Goal: Check status

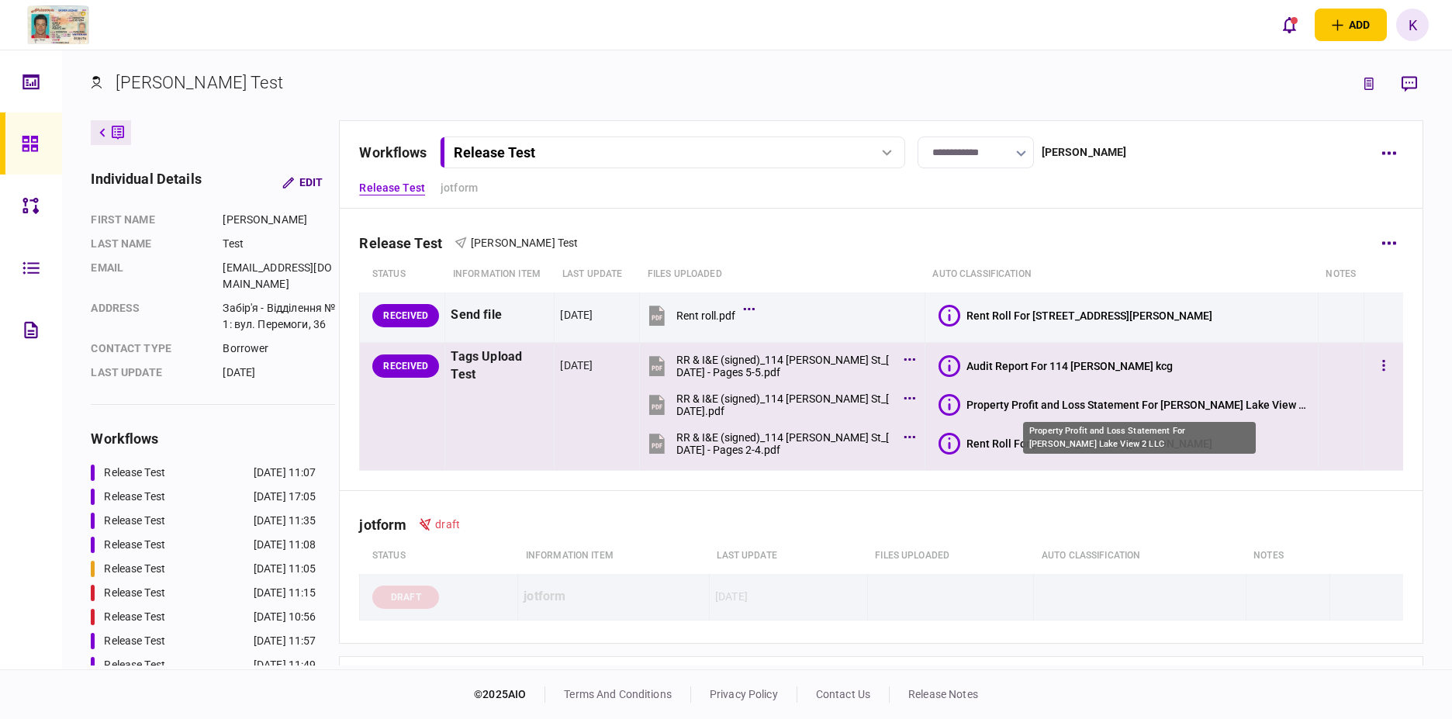
click at [1042, 403] on div "Property Profit and Loss Statement For [PERSON_NAME] Lake View 2 LLC" at bounding box center [1139, 405] width 346 height 12
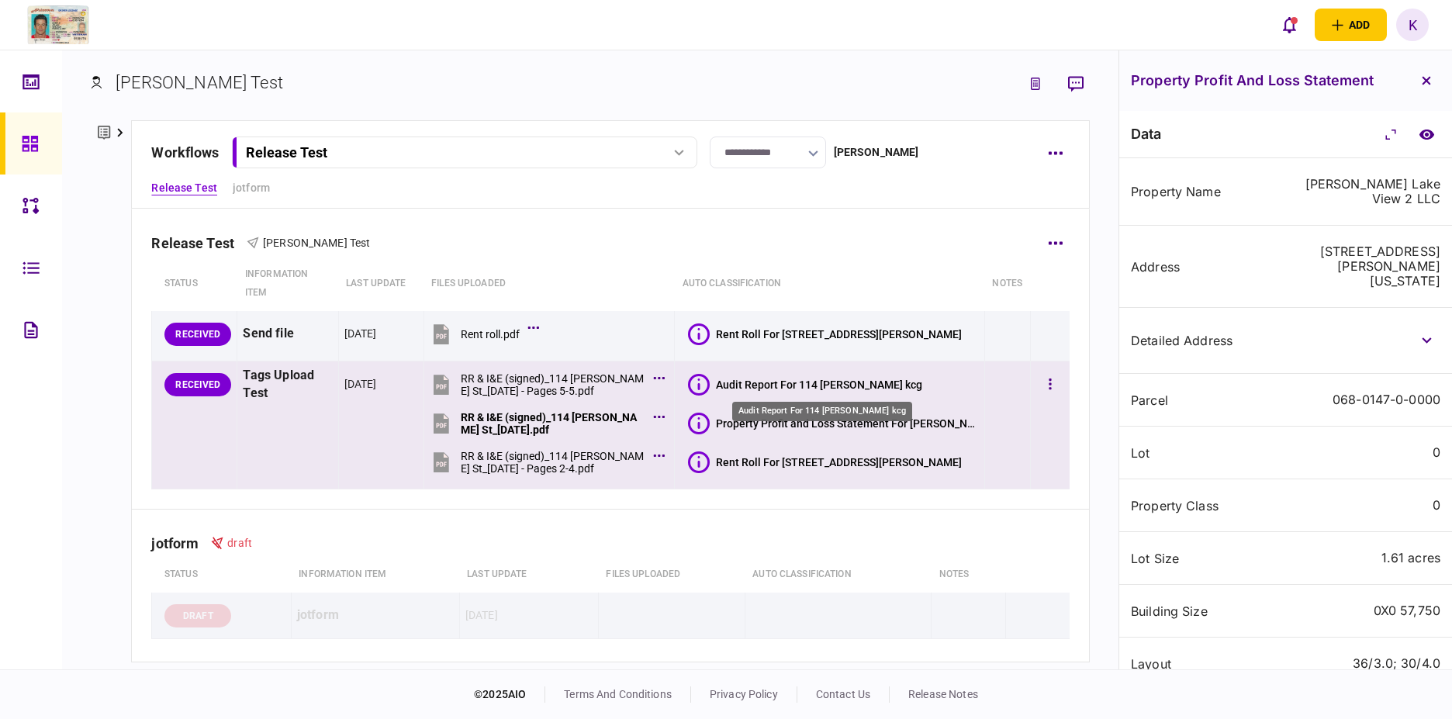
click at [773, 386] on div "Audit Report For 114 [PERSON_NAME] kcg" at bounding box center [819, 385] width 206 height 12
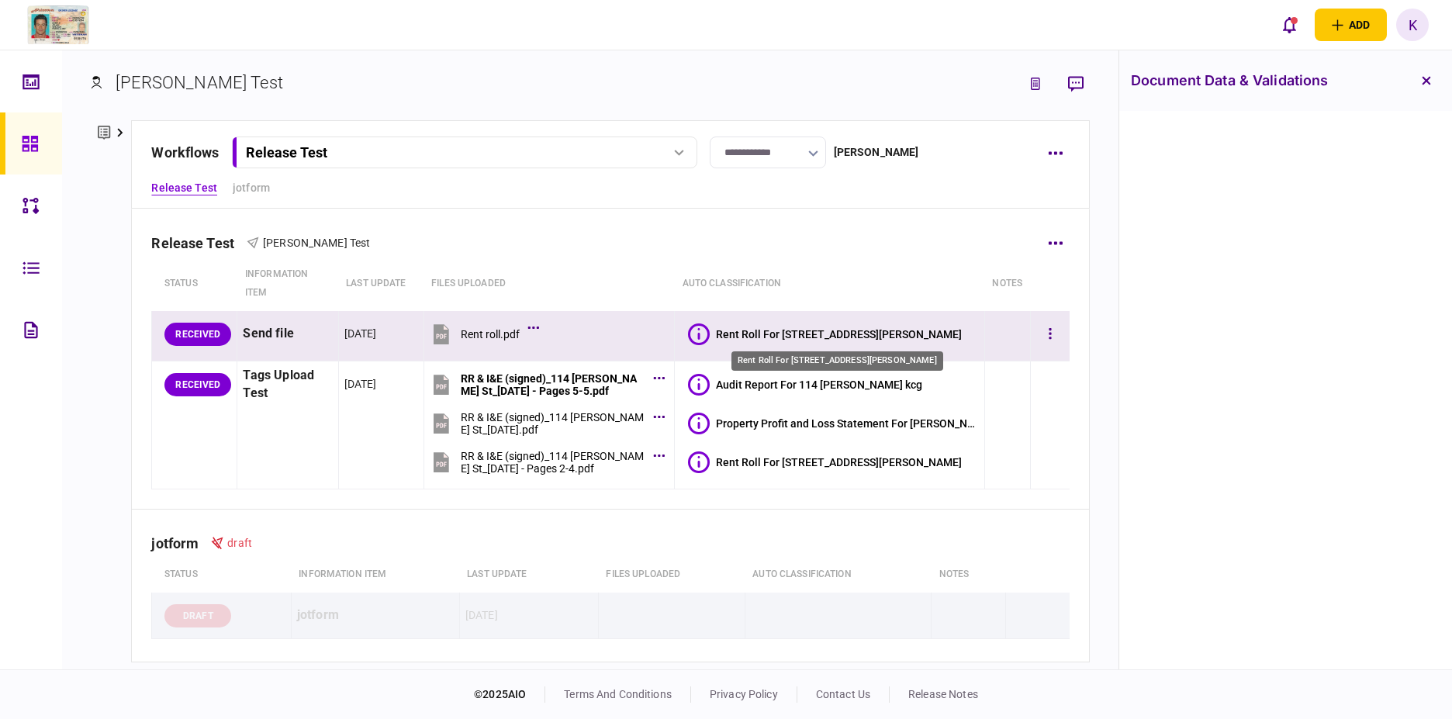
click at [779, 329] on div "Rent Roll For [STREET_ADDRESS][PERSON_NAME]" at bounding box center [839, 334] width 246 height 12
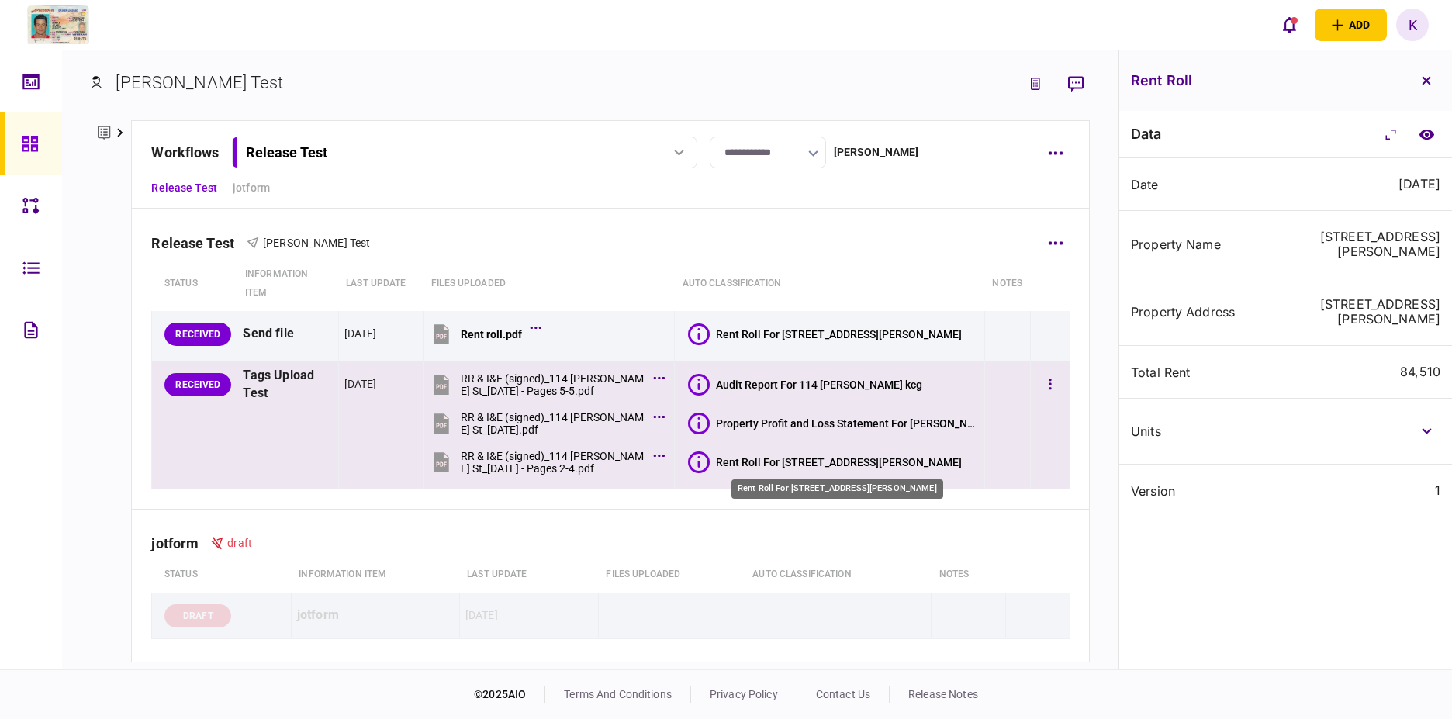
click at [821, 465] on div "Rent Roll For [STREET_ADDRESS][PERSON_NAME]" at bounding box center [839, 462] width 246 height 12
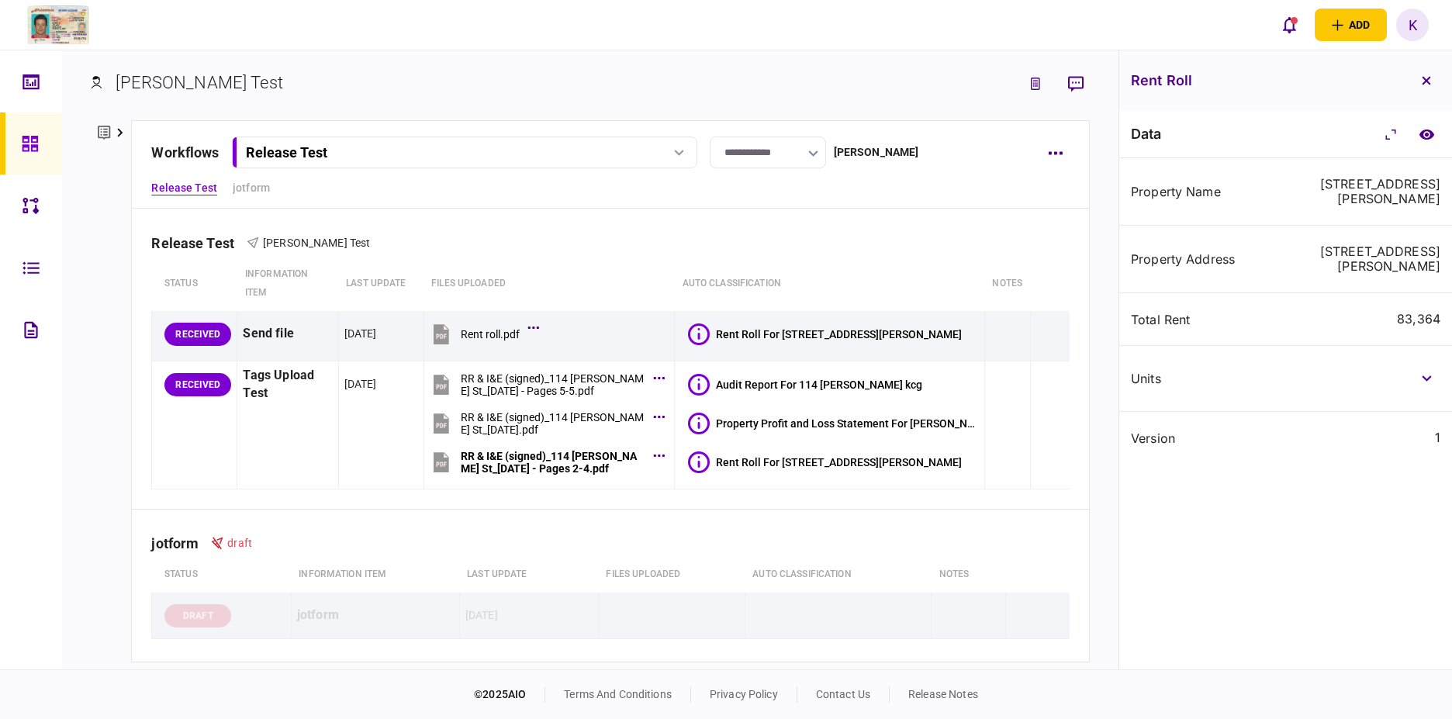
click at [1296, 346] on div "units" at bounding box center [1285, 379] width 333 height 66
click at [1412, 365] on button "button" at bounding box center [1426, 379] width 28 height 28
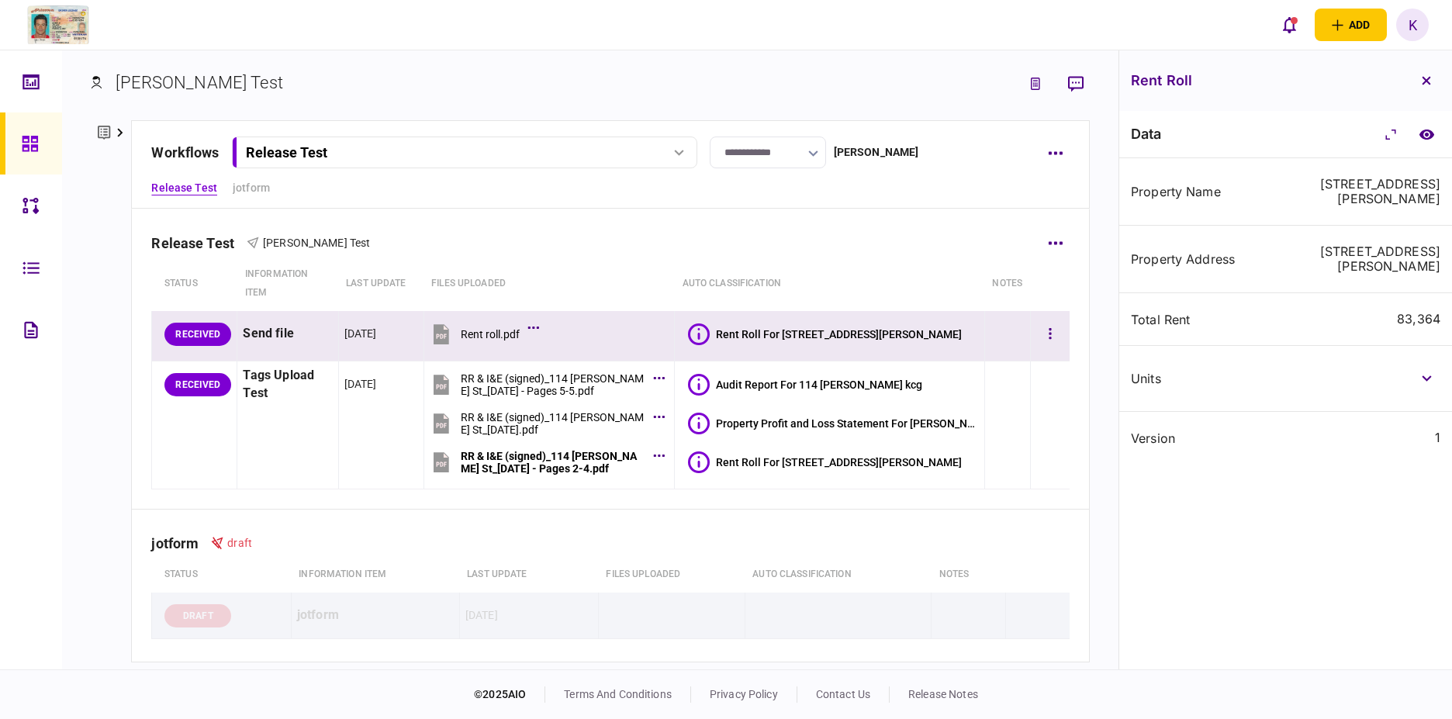
click at [804, 341] on button "Rent Roll For [STREET_ADDRESS][PERSON_NAME]" at bounding box center [825, 334] width 274 height 22
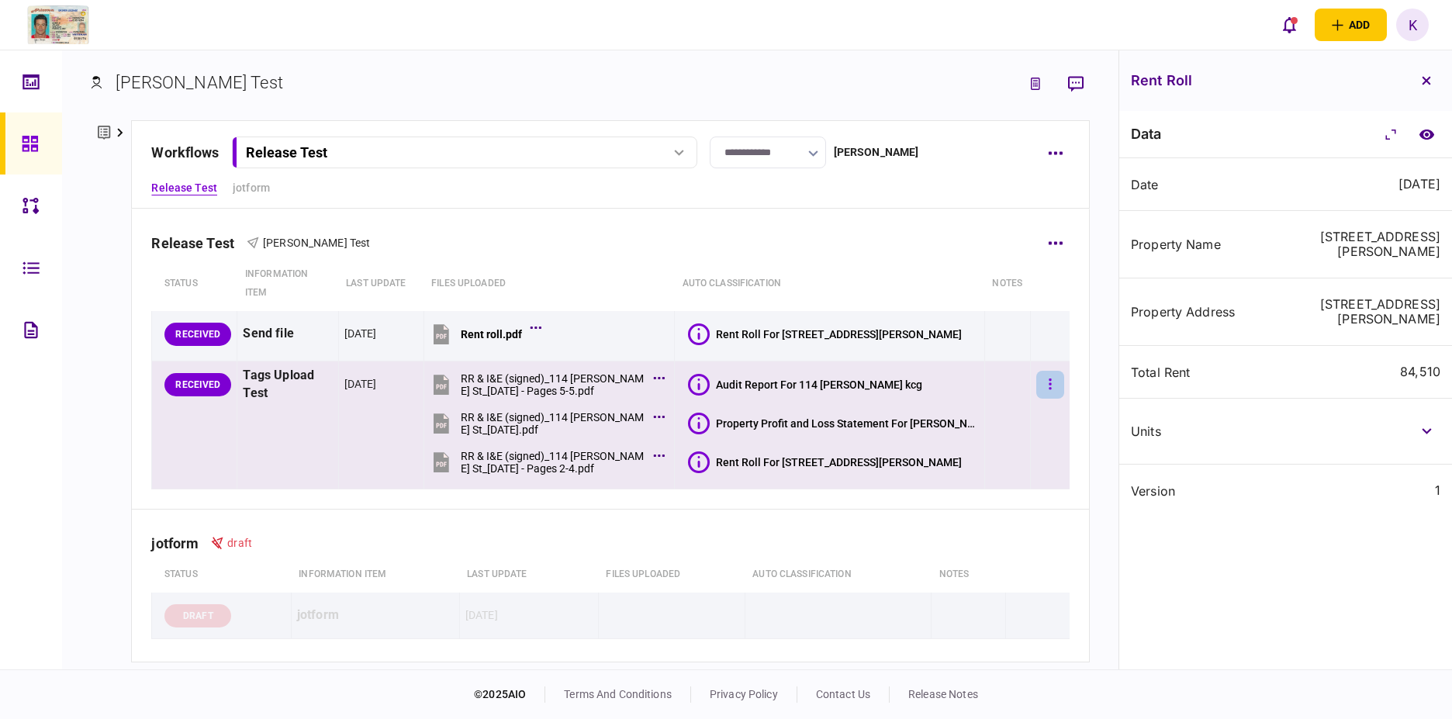
click at [1042, 386] on button "button" at bounding box center [1050, 385] width 28 height 28
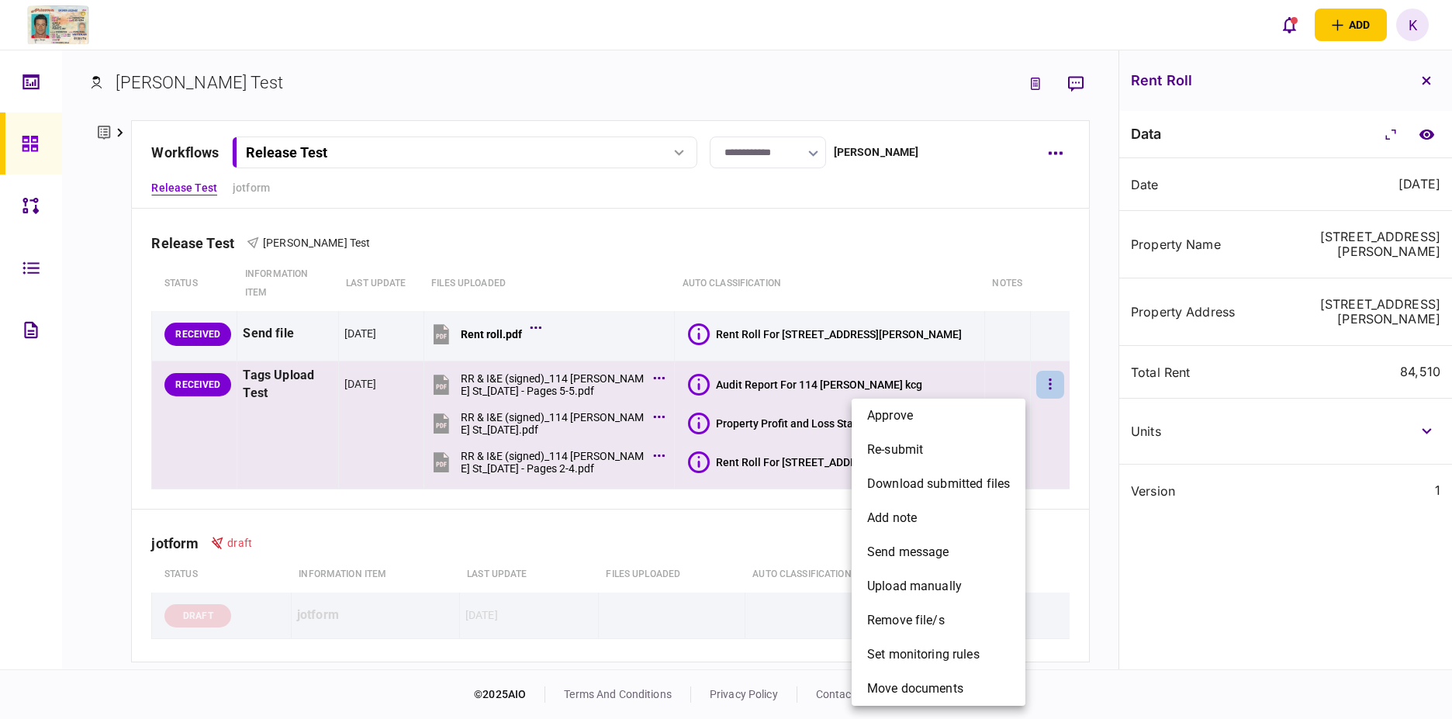
click at [1033, 545] on div at bounding box center [726, 359] width 1452 height 719
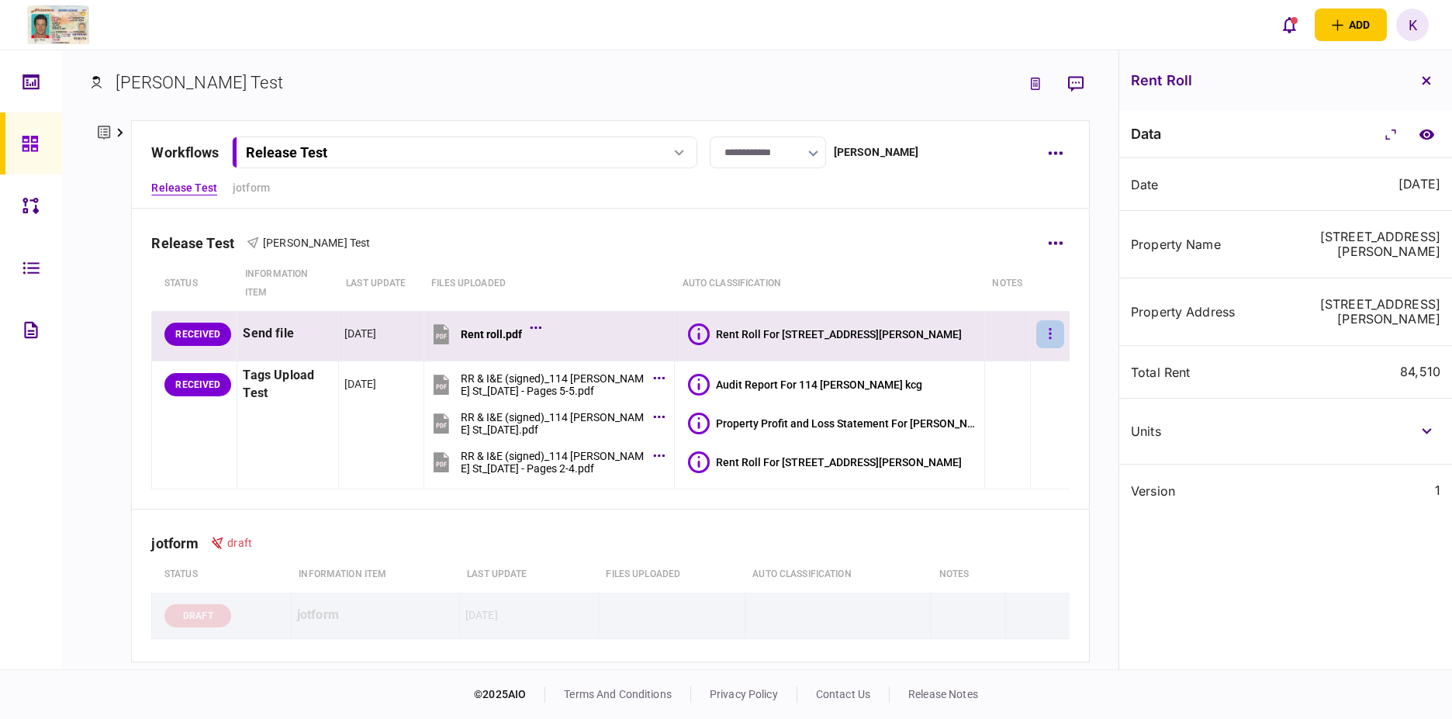
click at [1049, 331] on icon "button" at bounding box center [1050, 334] width 3 height 15
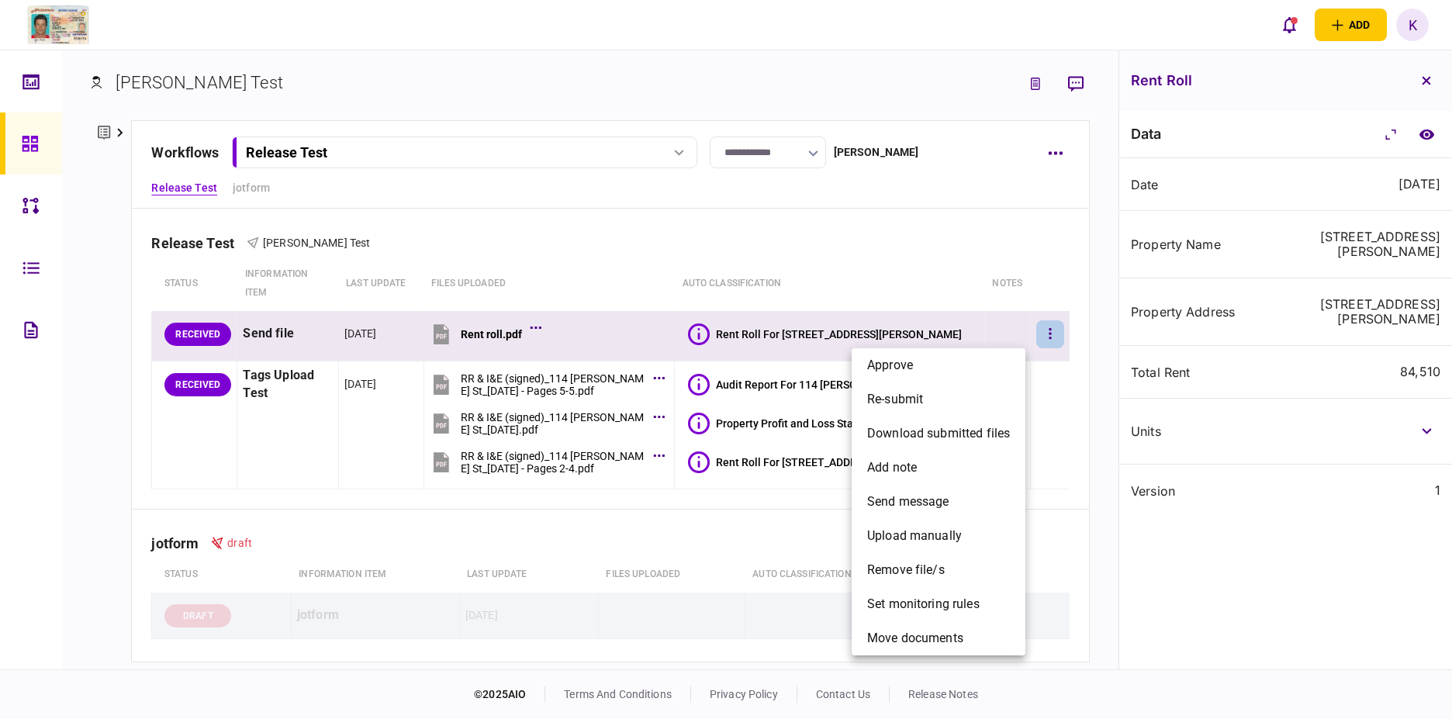
click at [1048, 263] on div at bounding box center [726, 359] width 1452 height 719
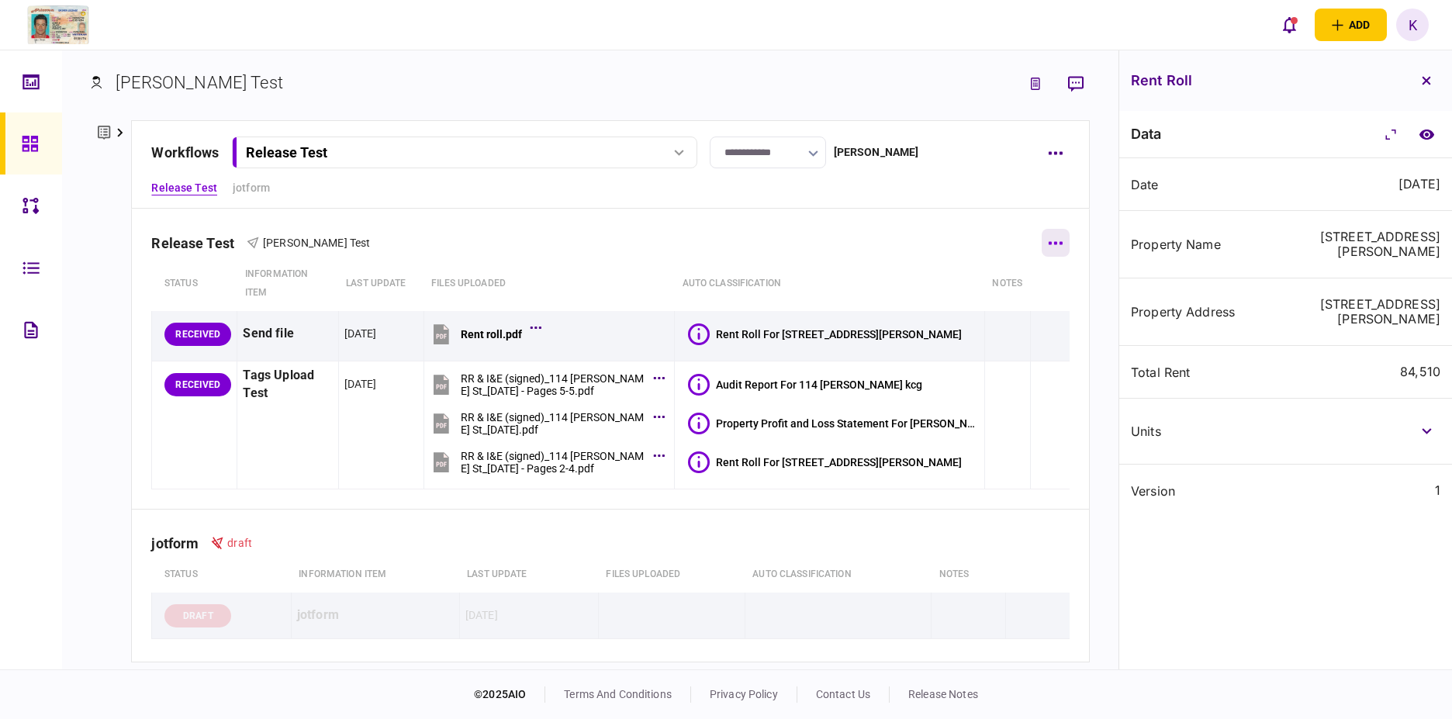
click at [1046, 250] on button "button" at bounding box center [1056, 243] width 28 height 28
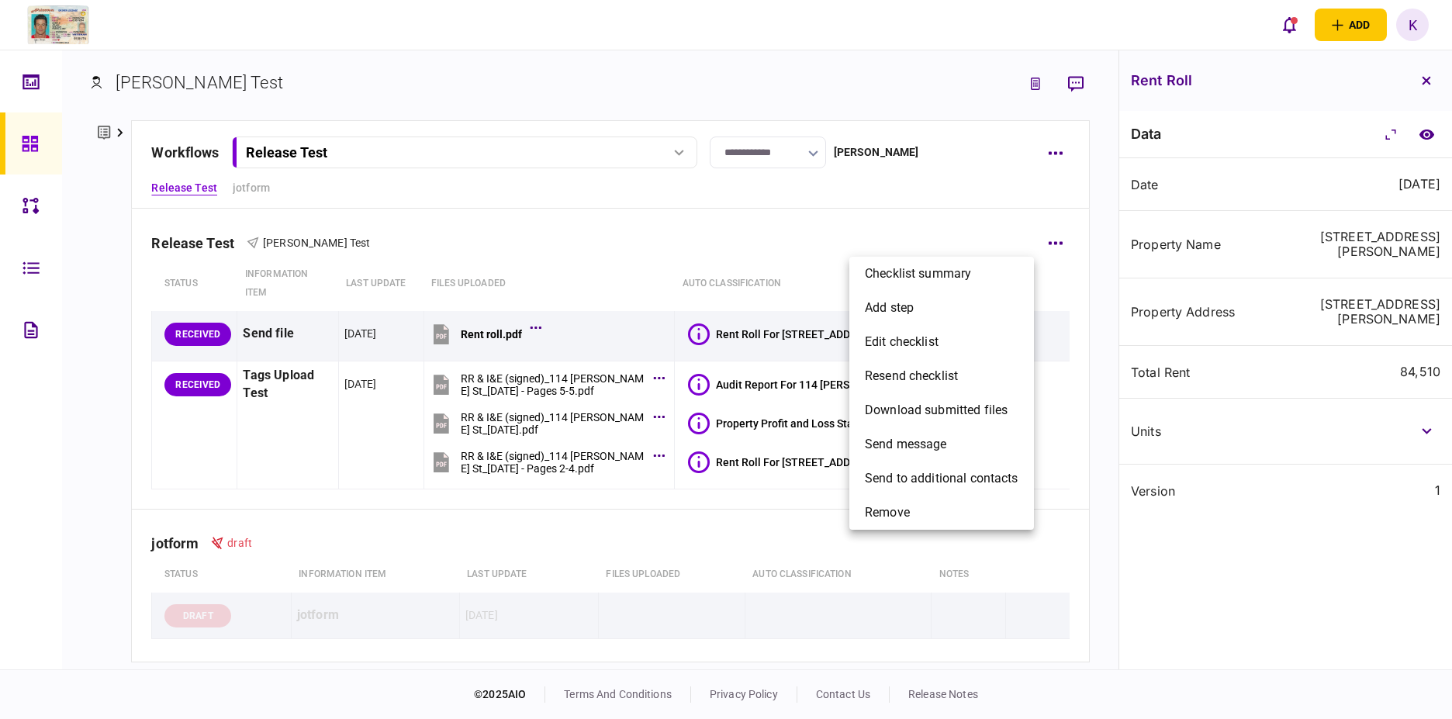
click at [967, 588] on div at bounding box center [726, 359] width 1452 height 719
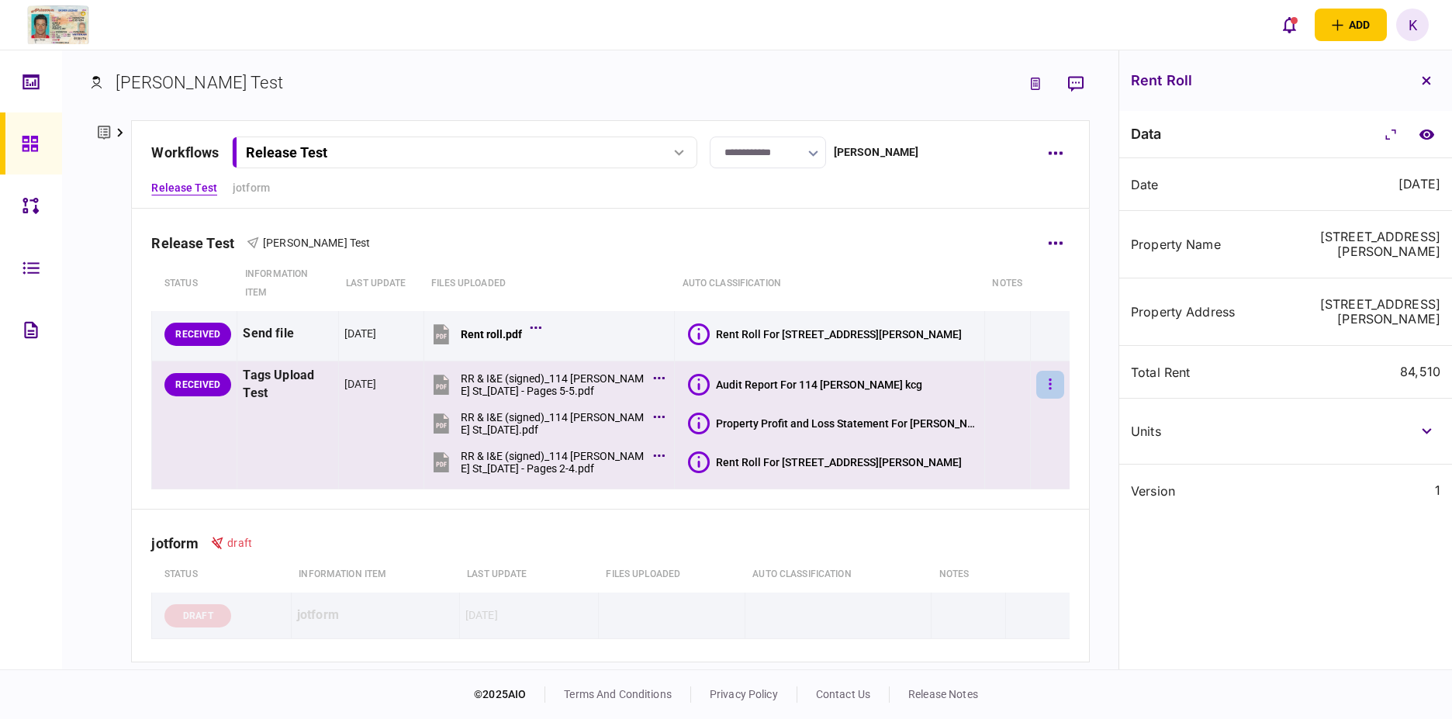
click at [1036, 382] on button "button" at bounding box center [1050, 385] width 28 height 28
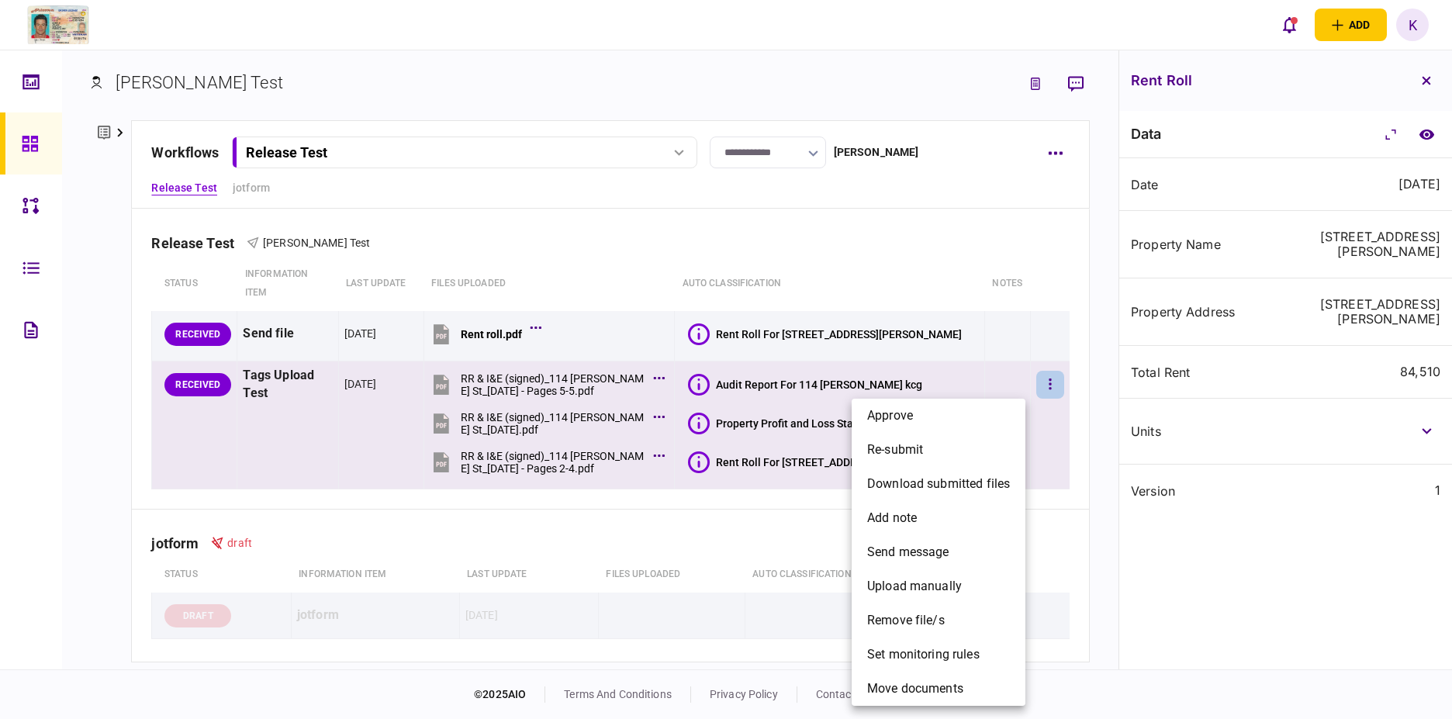
click at [1029, 249] on div at bounding box center [726, 359] width 1452 height 719
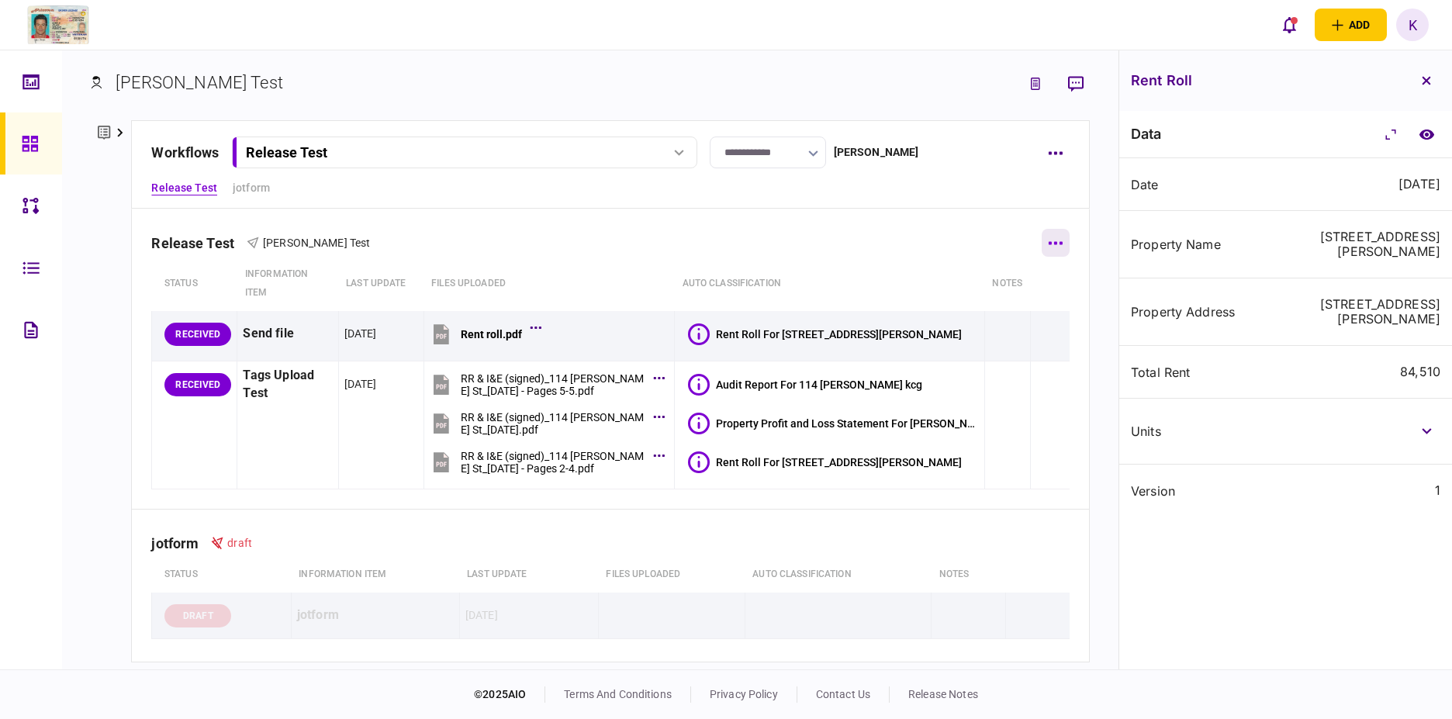
click at [1048, 244] on icon "button" at bounding box center [1055, 243] width 15 height 4
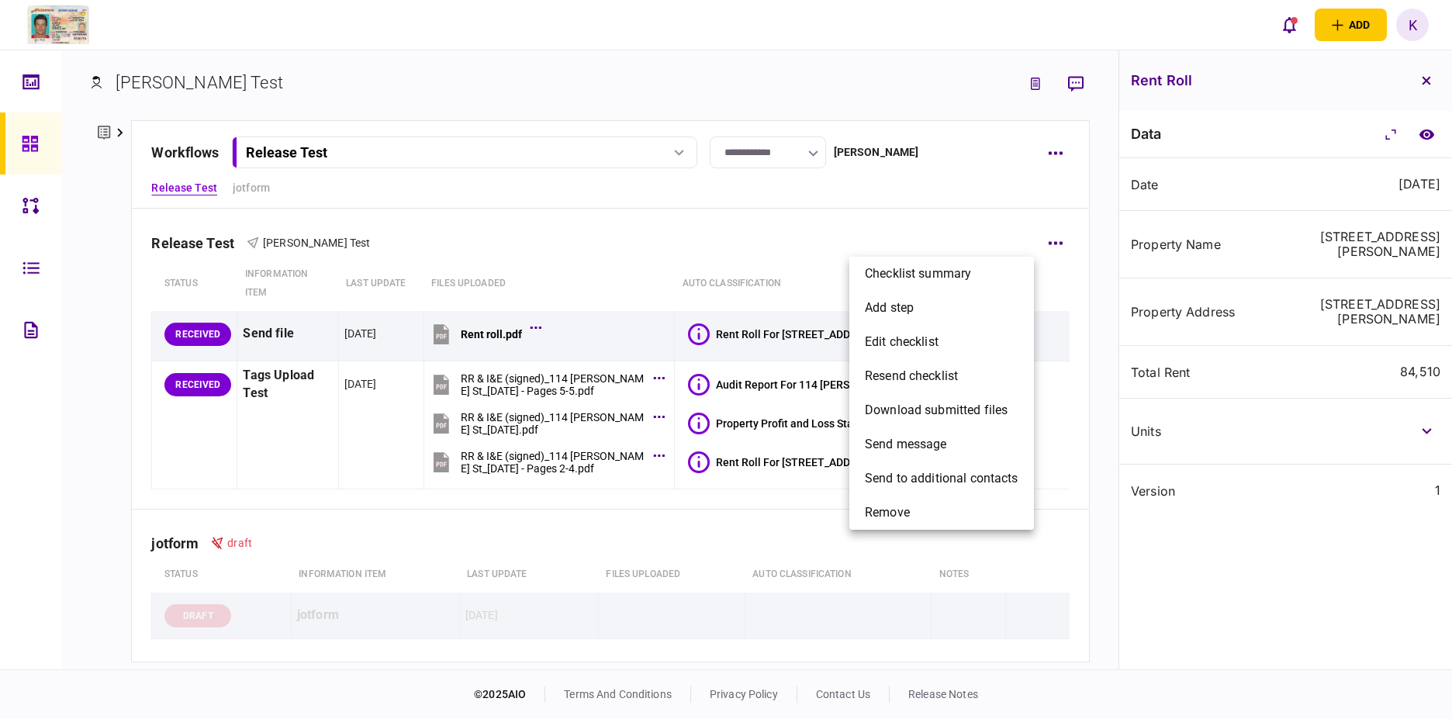
drag, startPoint x: 241, startPoint y: 441, endPoint x: 233, endPoint y: 434, distance: 10.6
click at [240, 441] on div at bounding box center [726, 359] width 1452 height 719
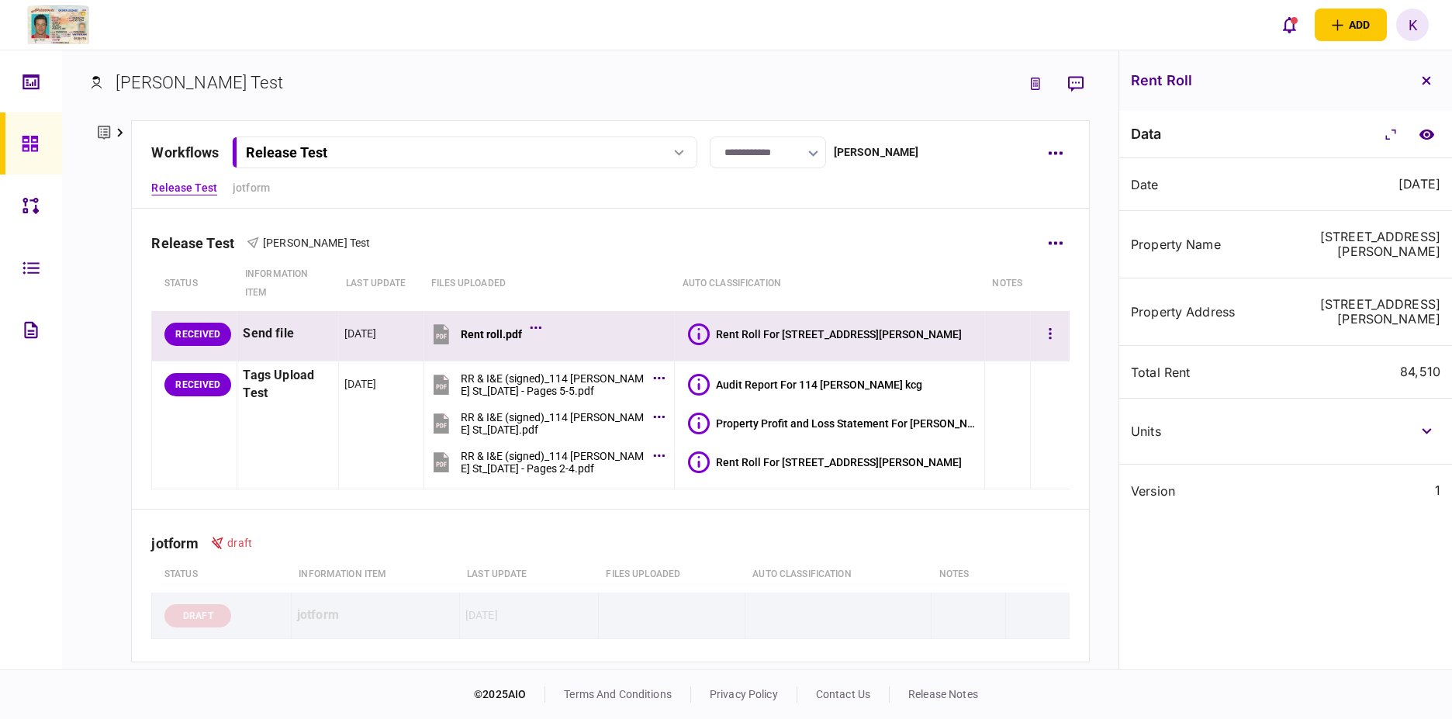
drag, startPoint x: 339, startPoint y: 462, endPoint x: 346, endPoint y: 331, distance: 131.3
click at [346, 331] on tbody "RECEIVED Send file [DATE] Rent roll.pdf Rent Roll For [STREET_ADDRESS][PERSON_N…" at bounding box center [611, 400] width 918 height 178
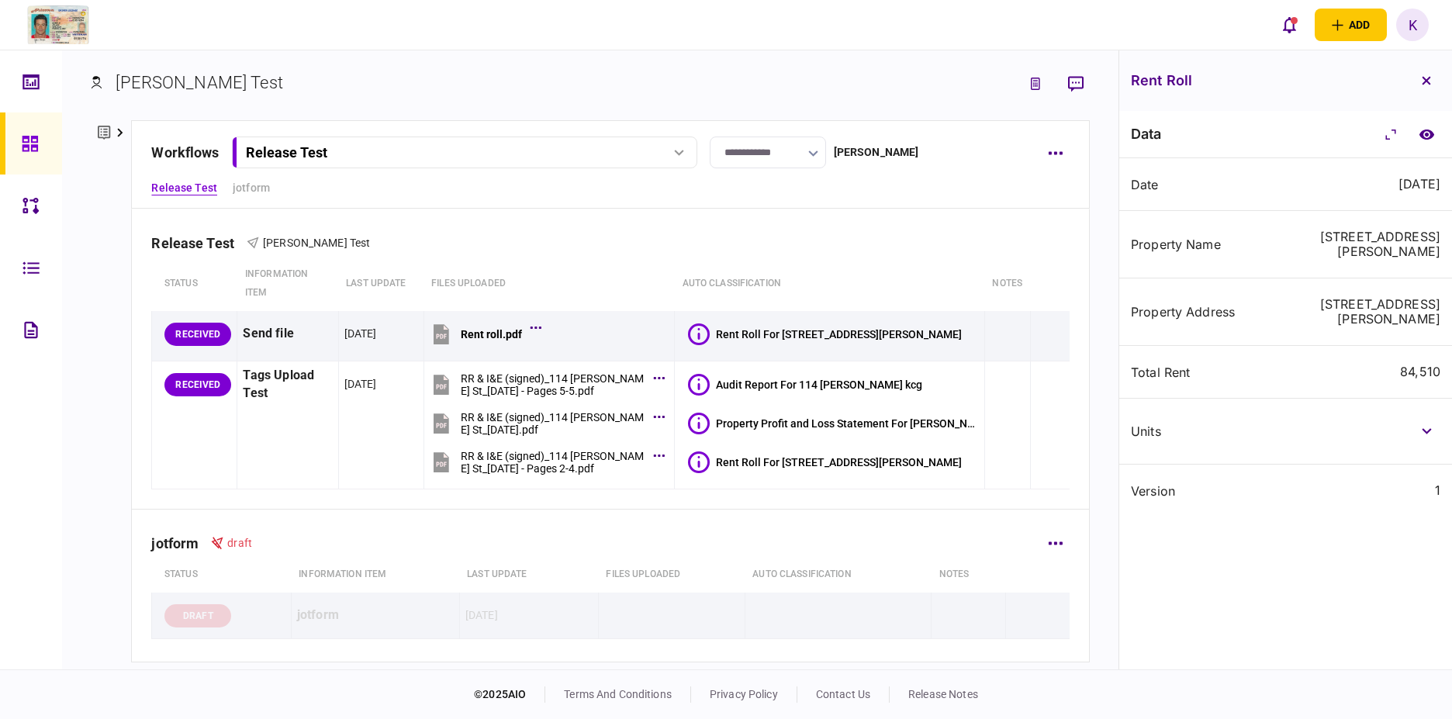
click at [801, 527] on div "jotform draft" at bounding box center [610, 533] width 918 height 47
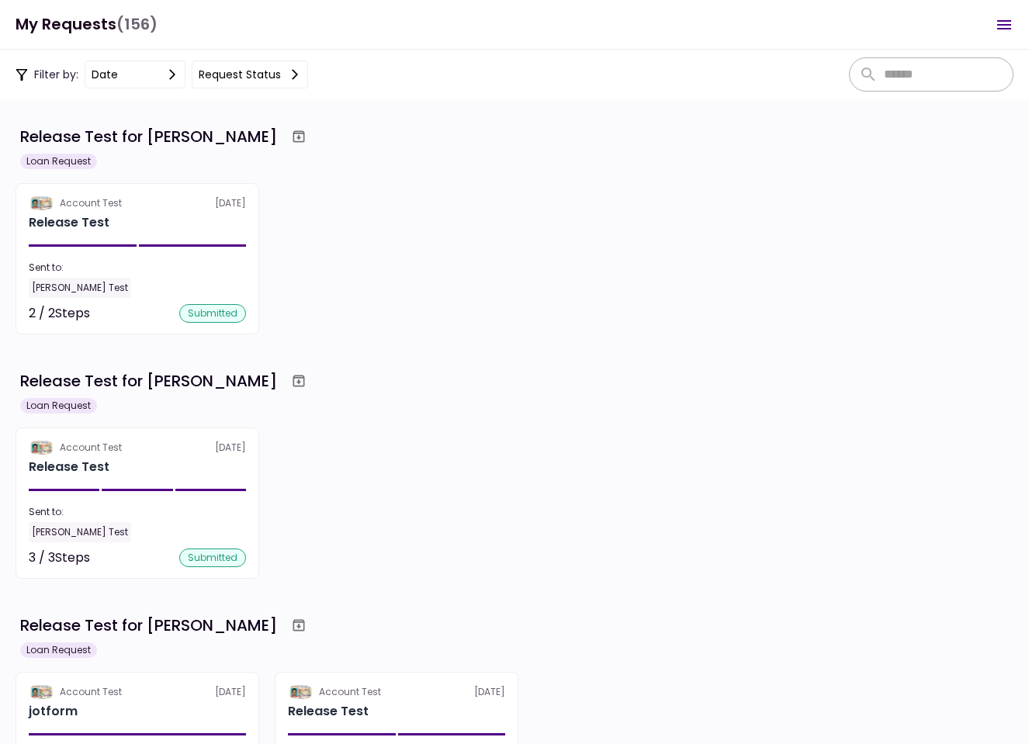
click at [199, 268] on div "Sent to:" at bounding box center [137, 268] width 217 height 14
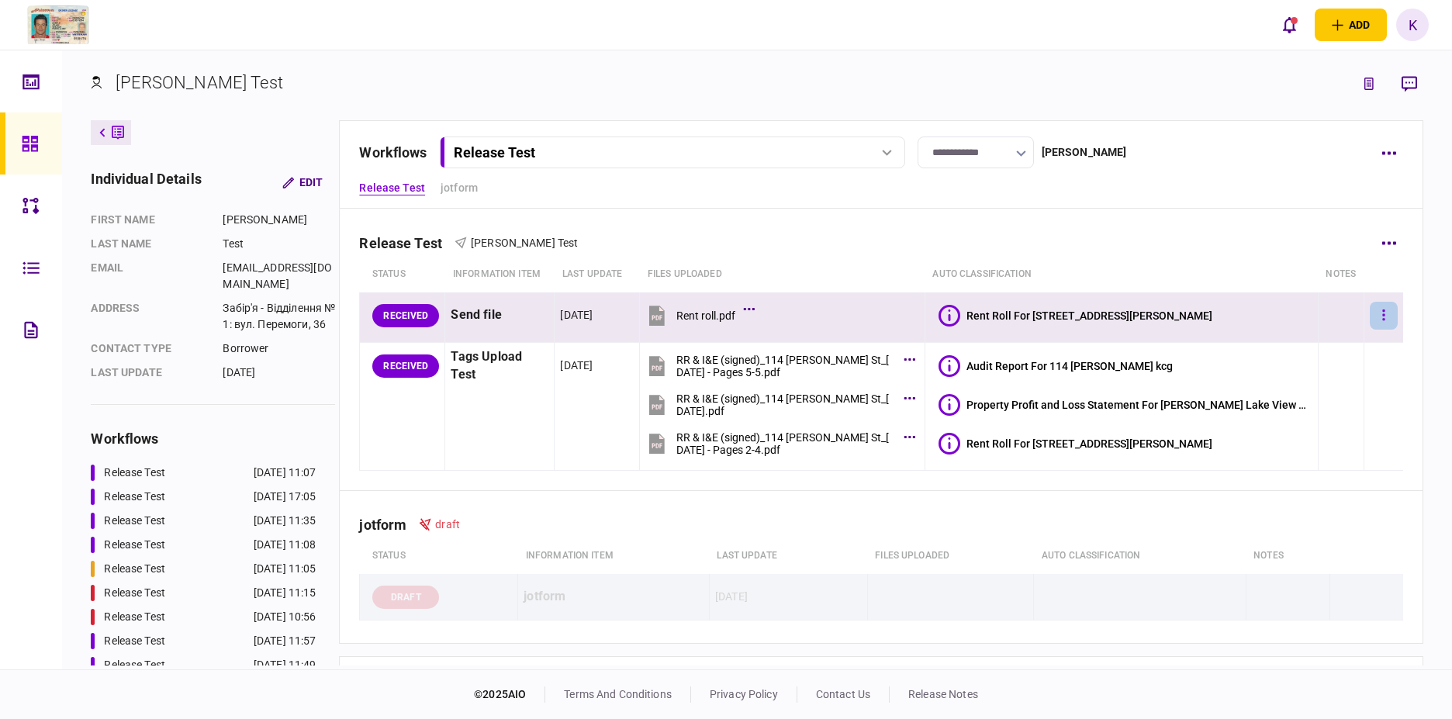
click at [1382, 315] on icon "button" at bounding box center [1383, 314] width 2 height 11
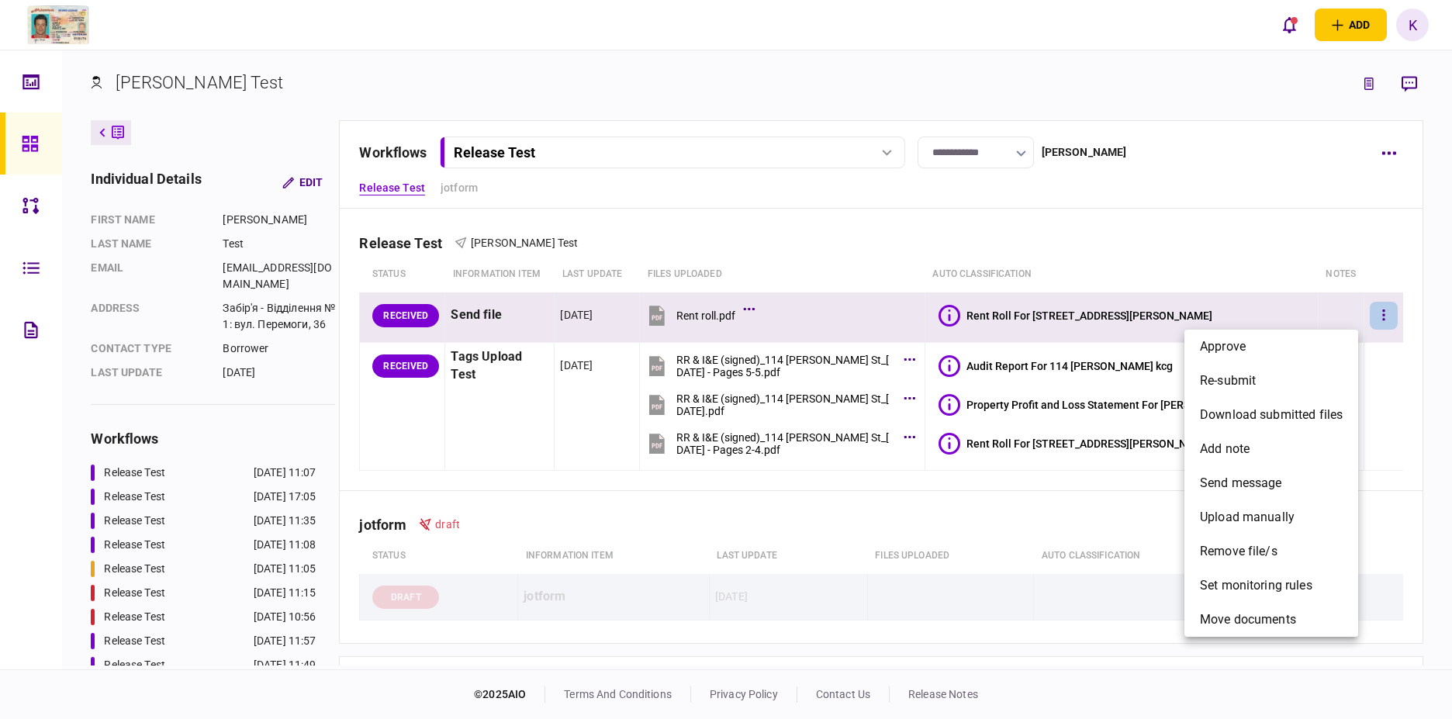
click at [1122, 584] on div at bounding box center [726, 359] width 1452 height 719
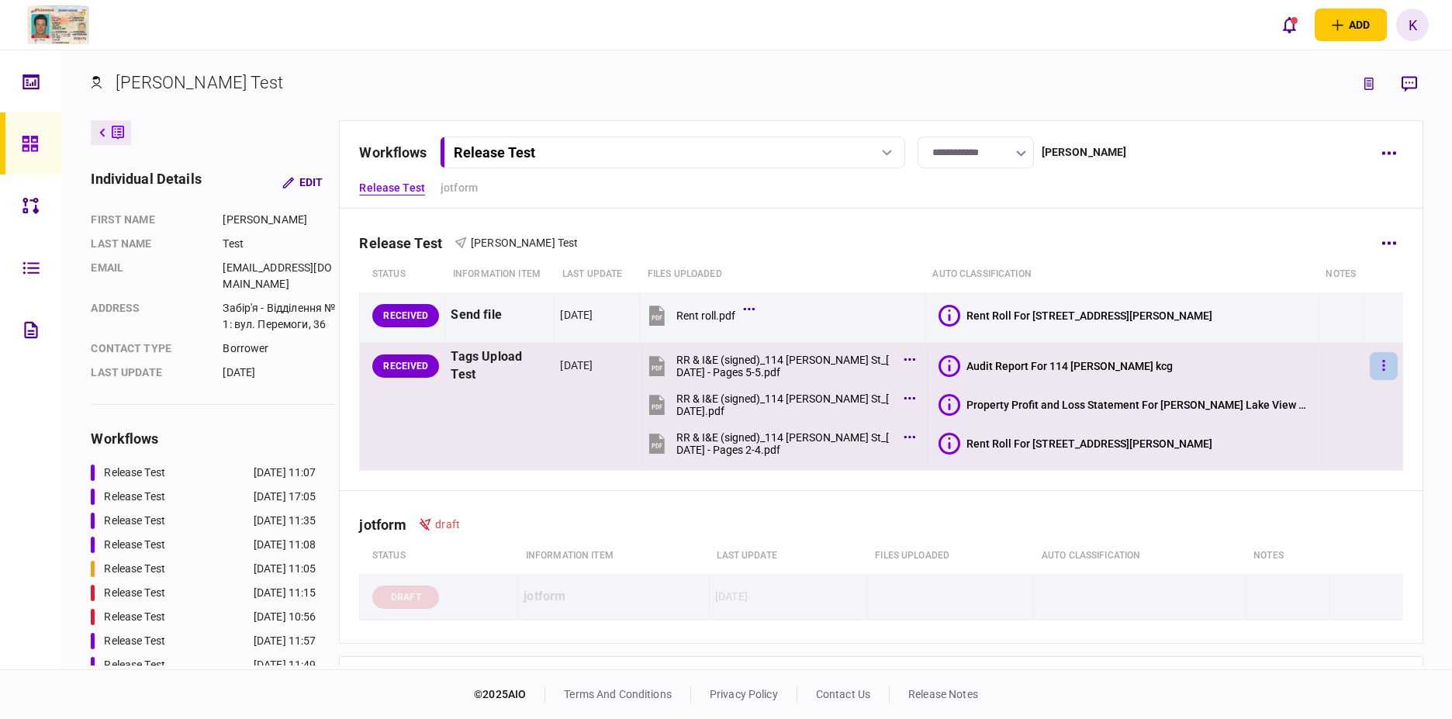
click at [1378, 369] on button "button" at bounding box center [1384, 366] width 28 height 28
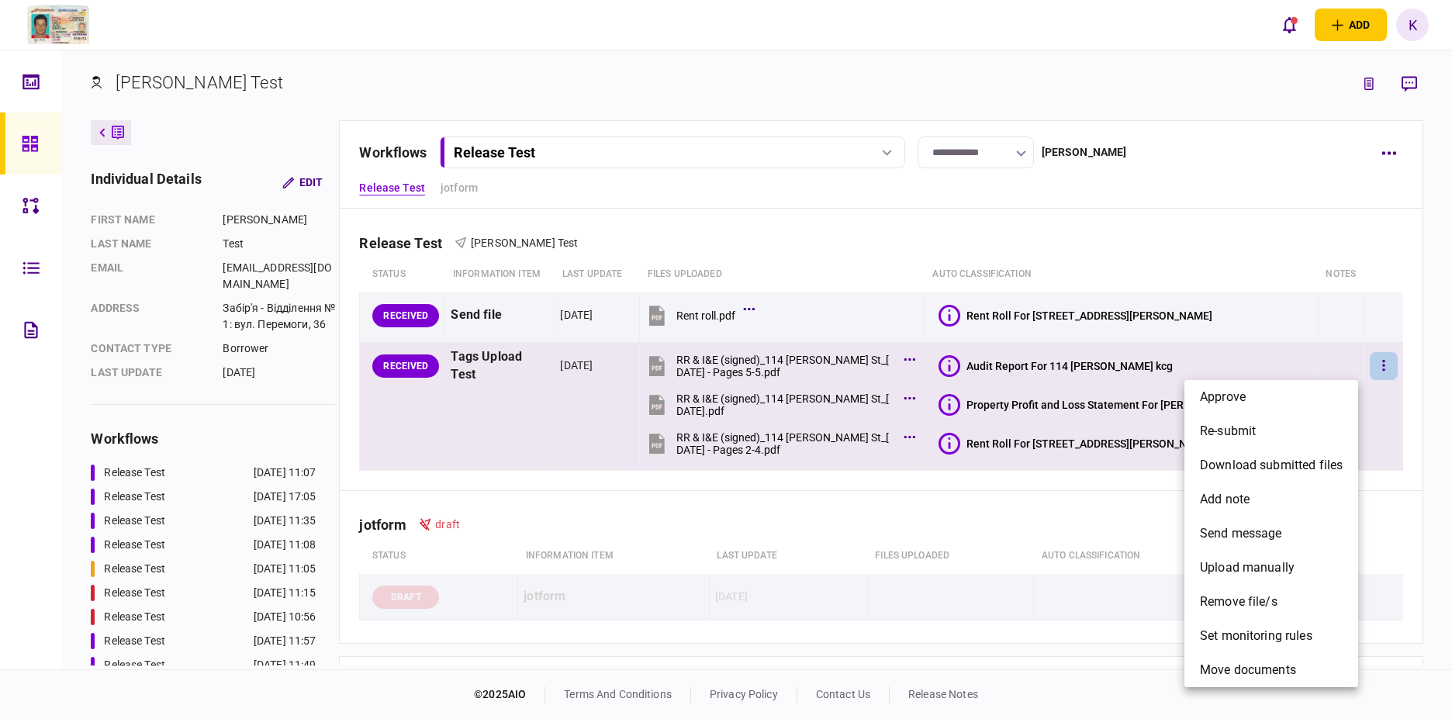
click at [1390, 233] on div at bounding box center [726, 359] width 1452 height 719
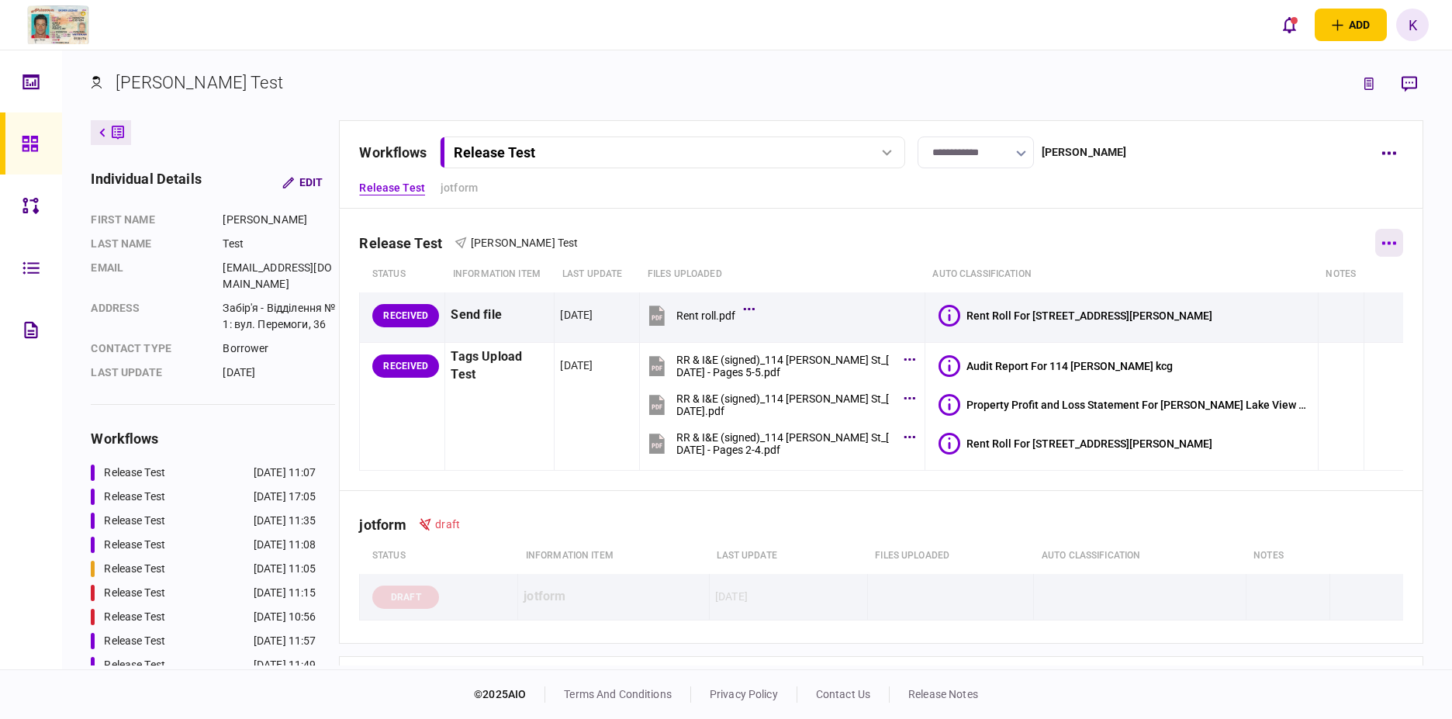
click at [1381, 241] on icon "button" at bounding box center [1388, 243] width 15 height 4
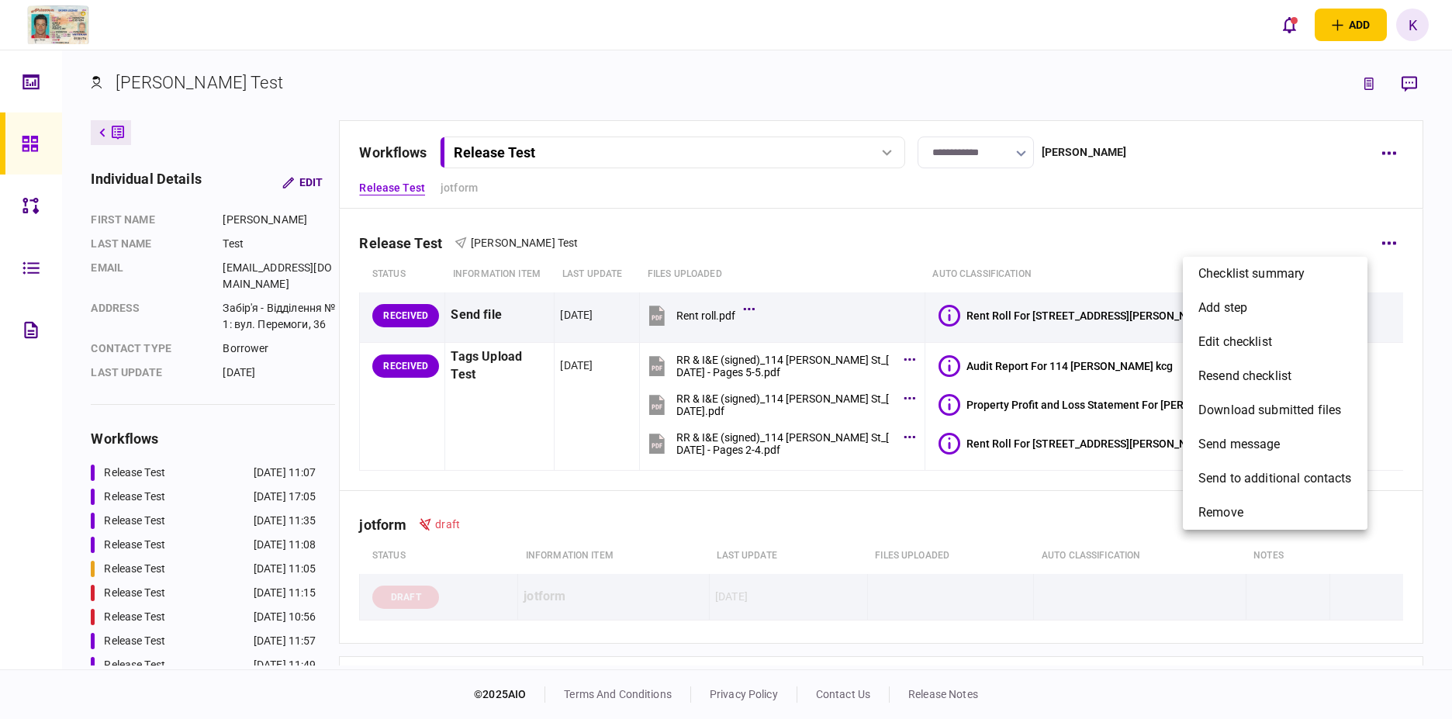
click at [897, 516] on div at bounding box center [726, 359] width 1452 height 719
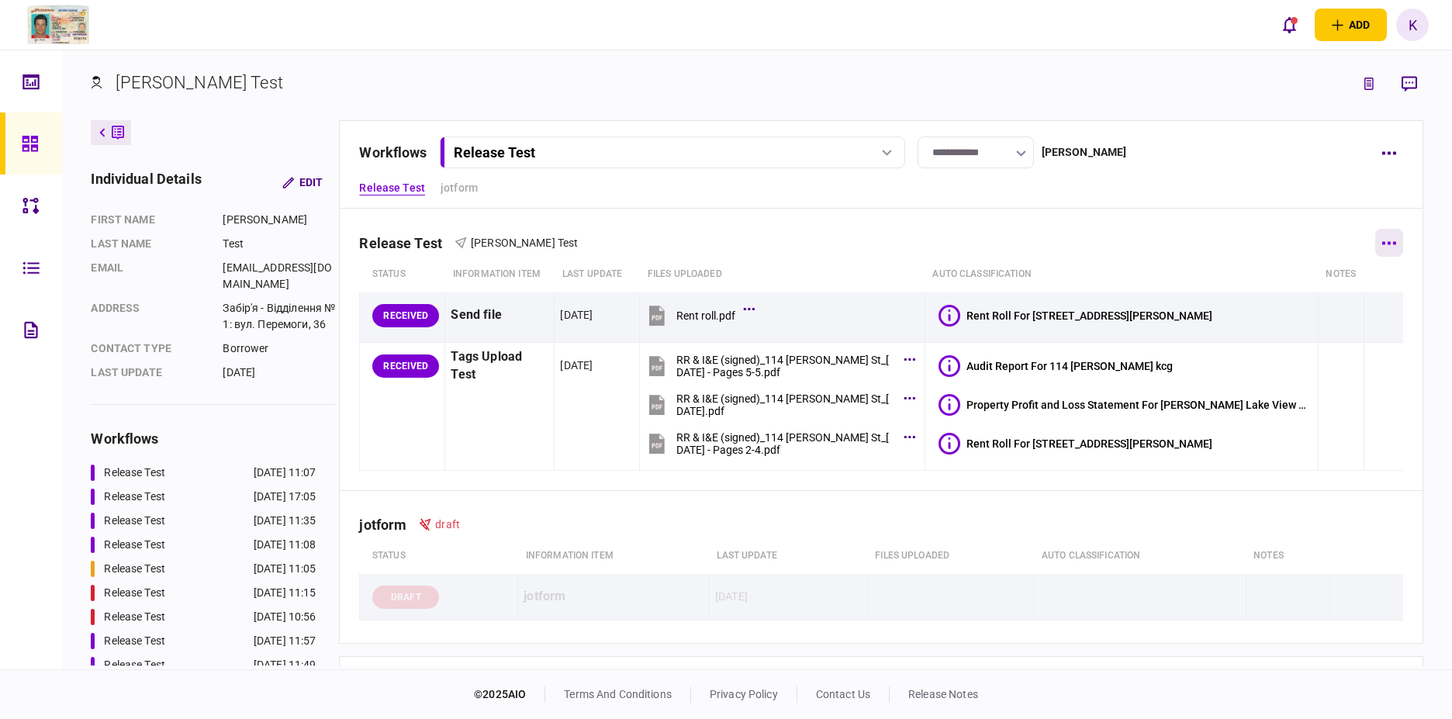
click at [1385, 247] on button "button" at bounding box center [1389, 243] width 28 height 28
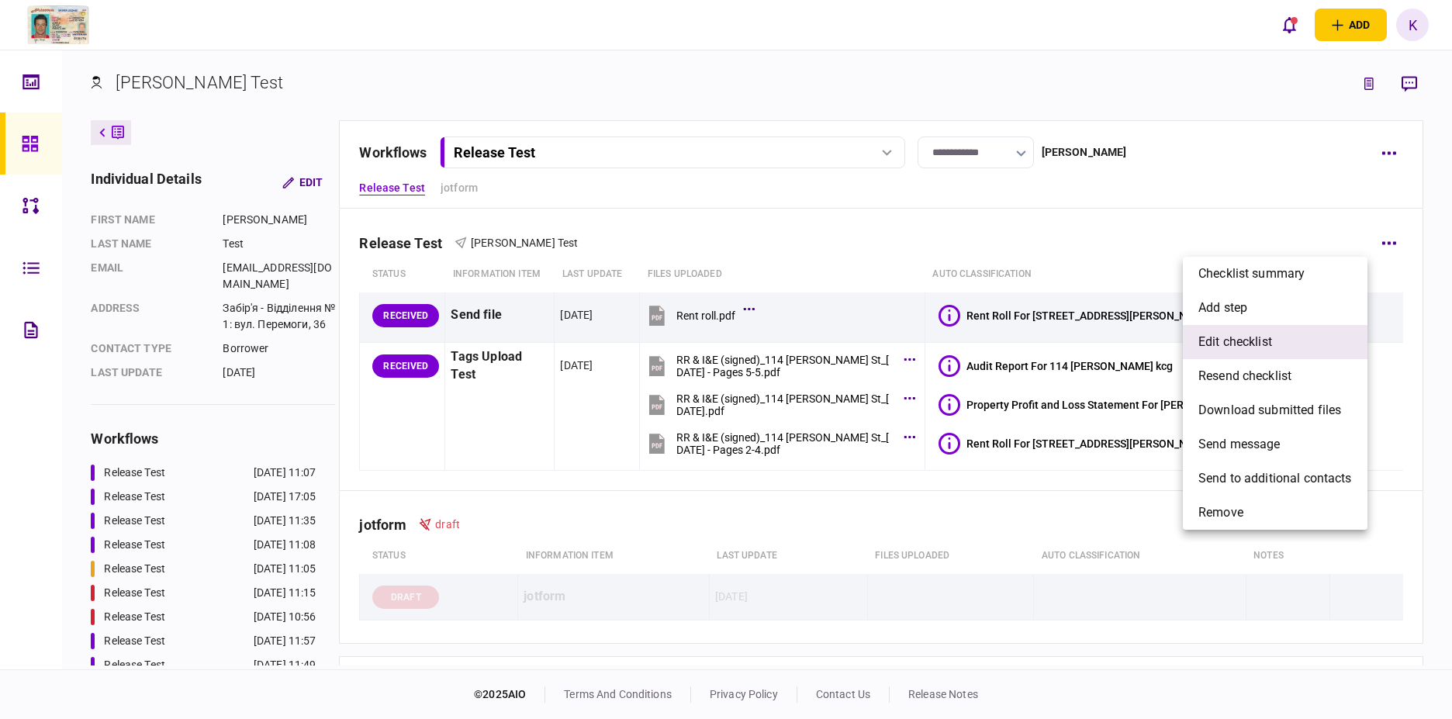
click at [1285, 342] on li "edit checklist" at bounding box center [1275, 342] width 185 height 34
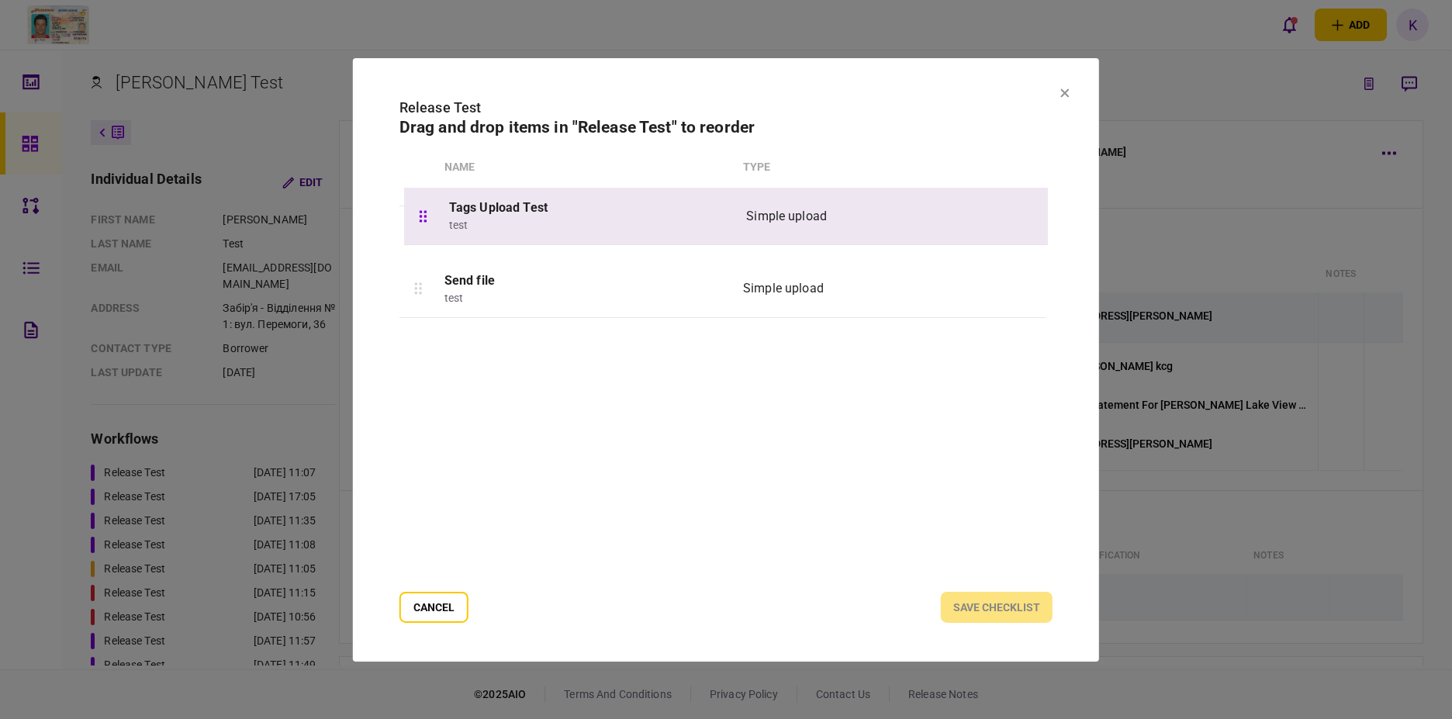
drag, startPoint x: 412, startPoint y: 290, endPoint x: 417, endPoint y: 212, distance: 78.5
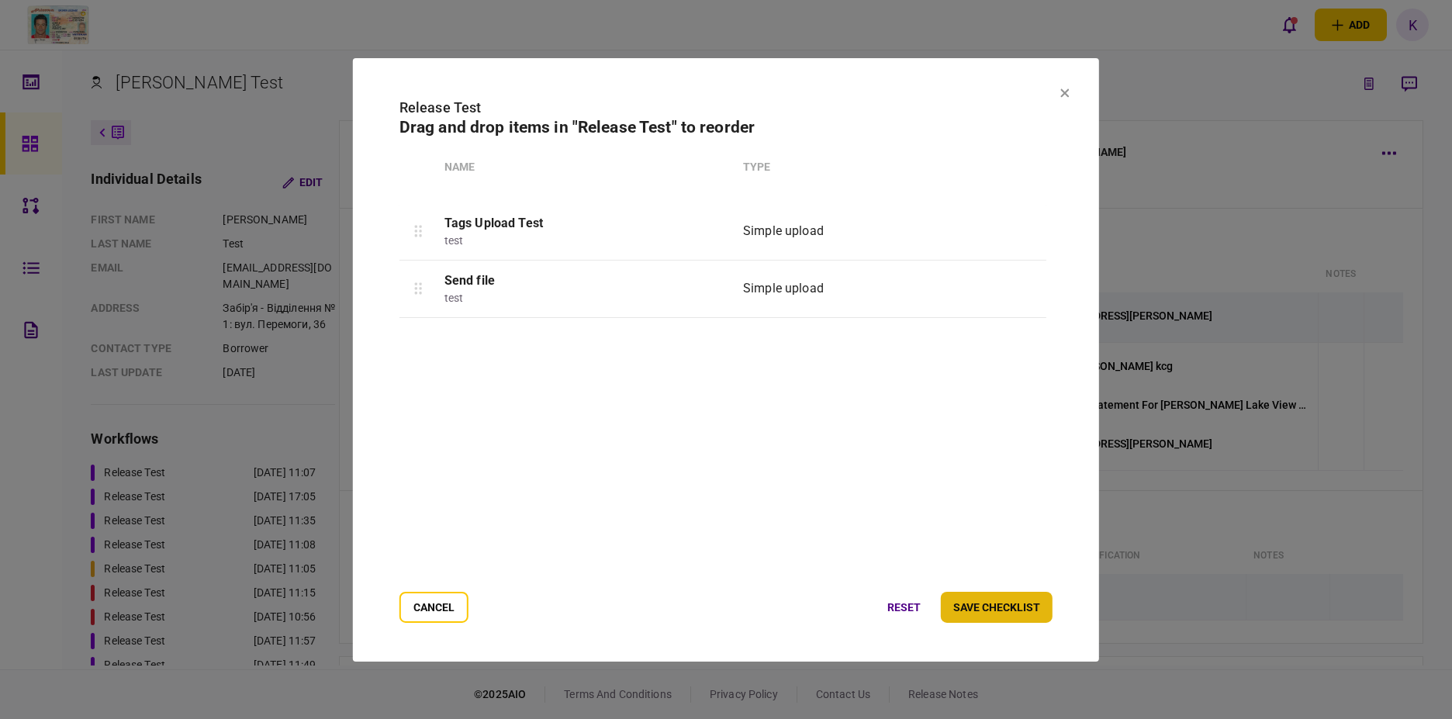
click at [1017, 603] on button "save checklist" at bounding box center [997, 607] width 112 height 31
